Goal: Subscribe to service/newsletter

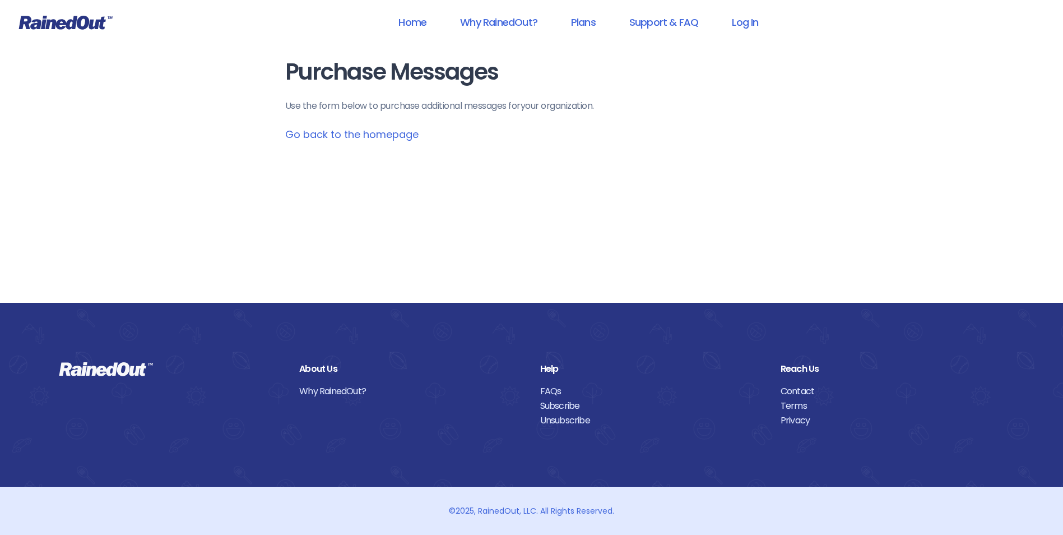
click at [365, 134] on link "Go back to the homepage" at bounding box center [351, 134] width 133 height 14
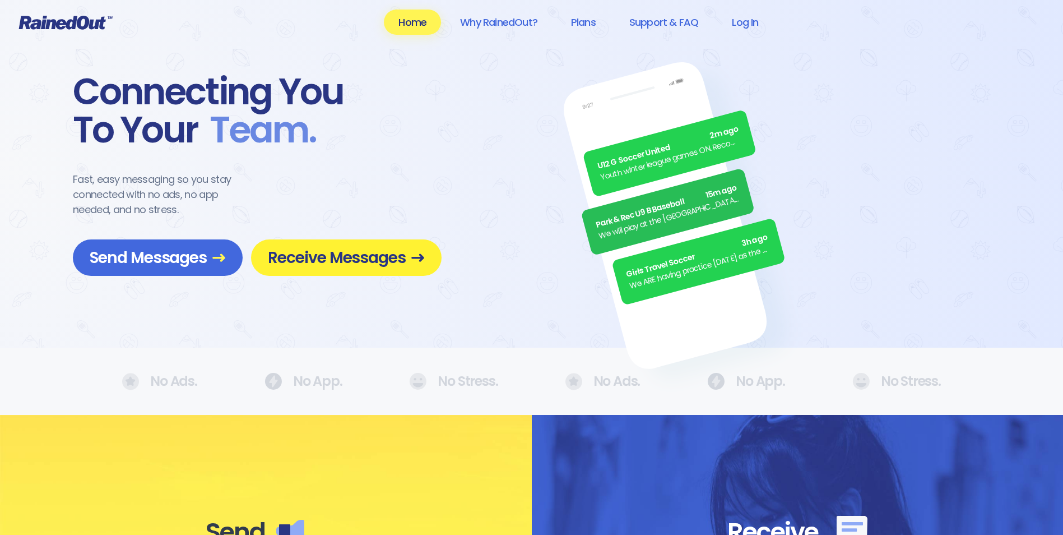
click at [342, 258] on span "Receive Messages" at bounding box center [346, 258] width 157 height 20
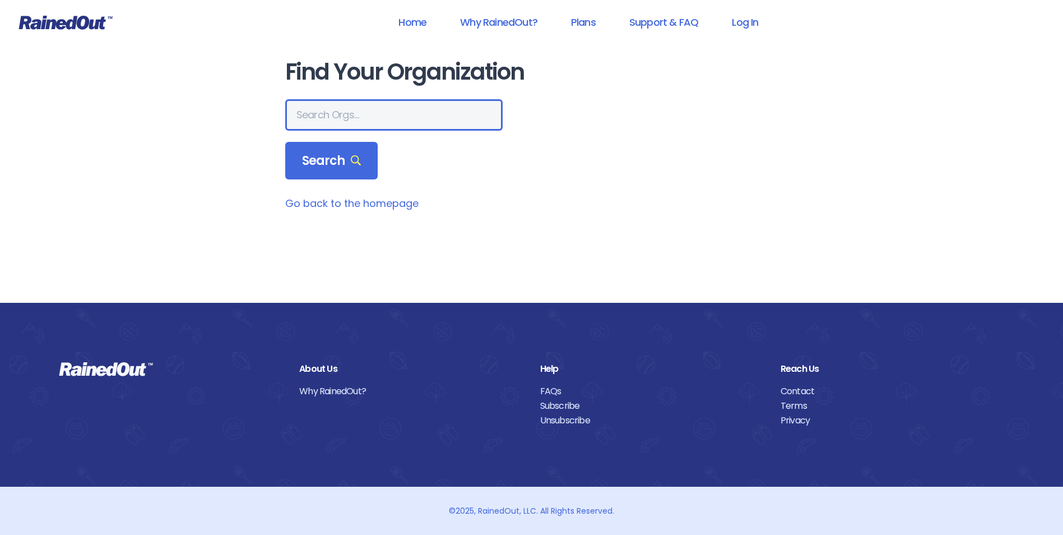
click at [341, 121] on input "text" at bounding box center [393, 114] width 217 height 31
type input "escondido american little"
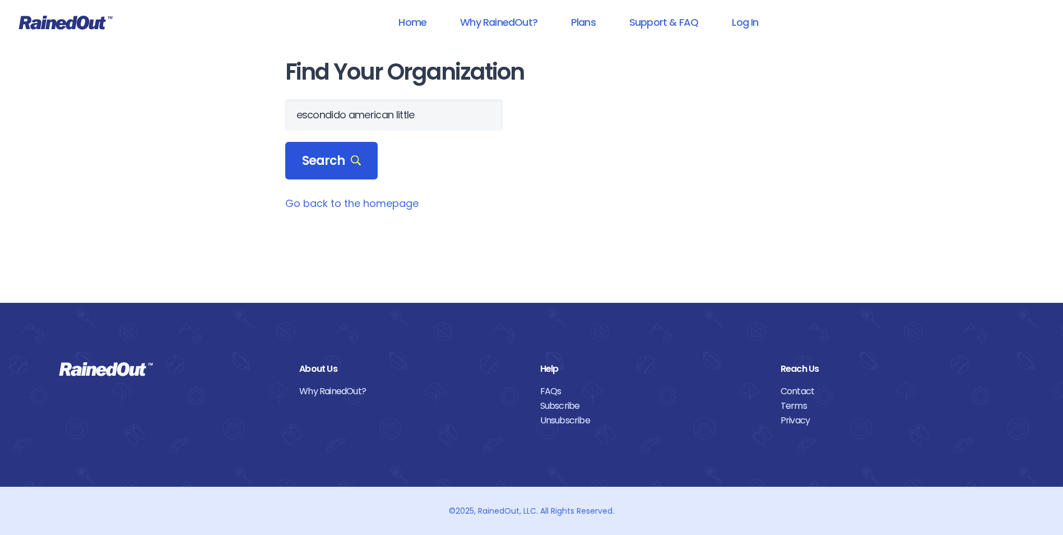
click at [344, 154] on span "Search" at bounding box center [331, 161] width 59 height 16
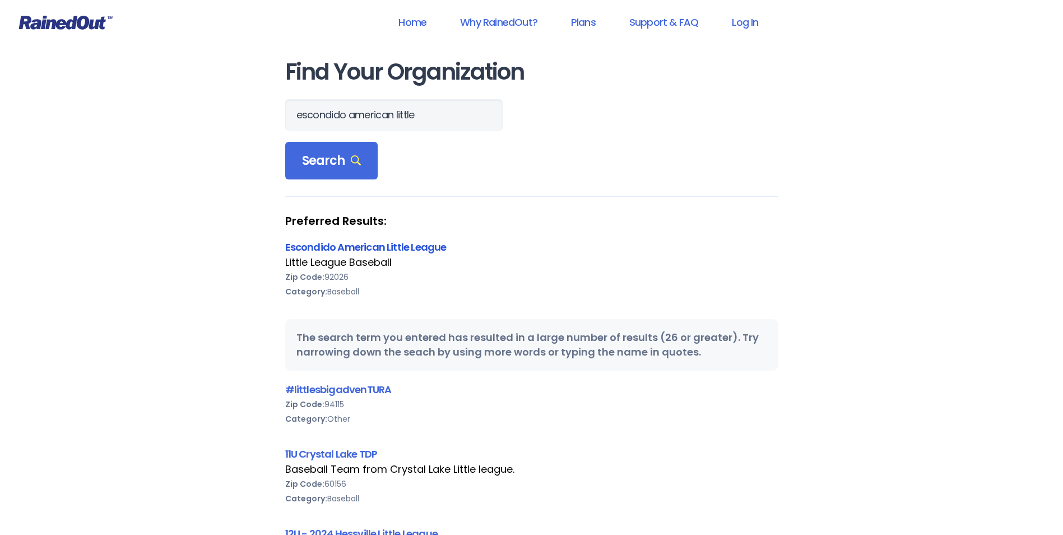
click at [413, 246] on link "Escondido American Little League" at bounding box center [365, 247] width 161 height 14
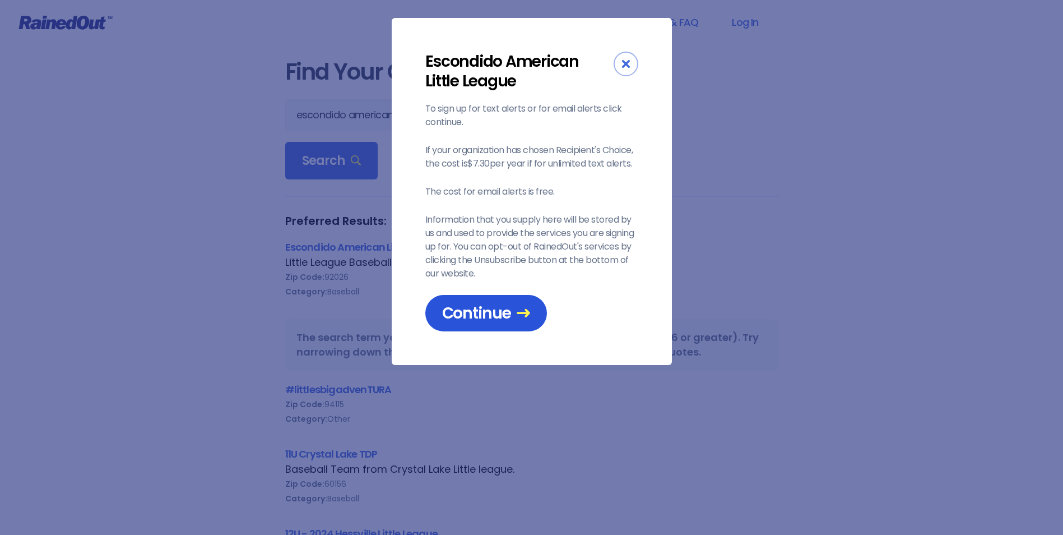
click at [492, 312] on span "Continue" at bounding box center [486, 313] width 88 height 20
